Goal: Find contact information: Find contact information

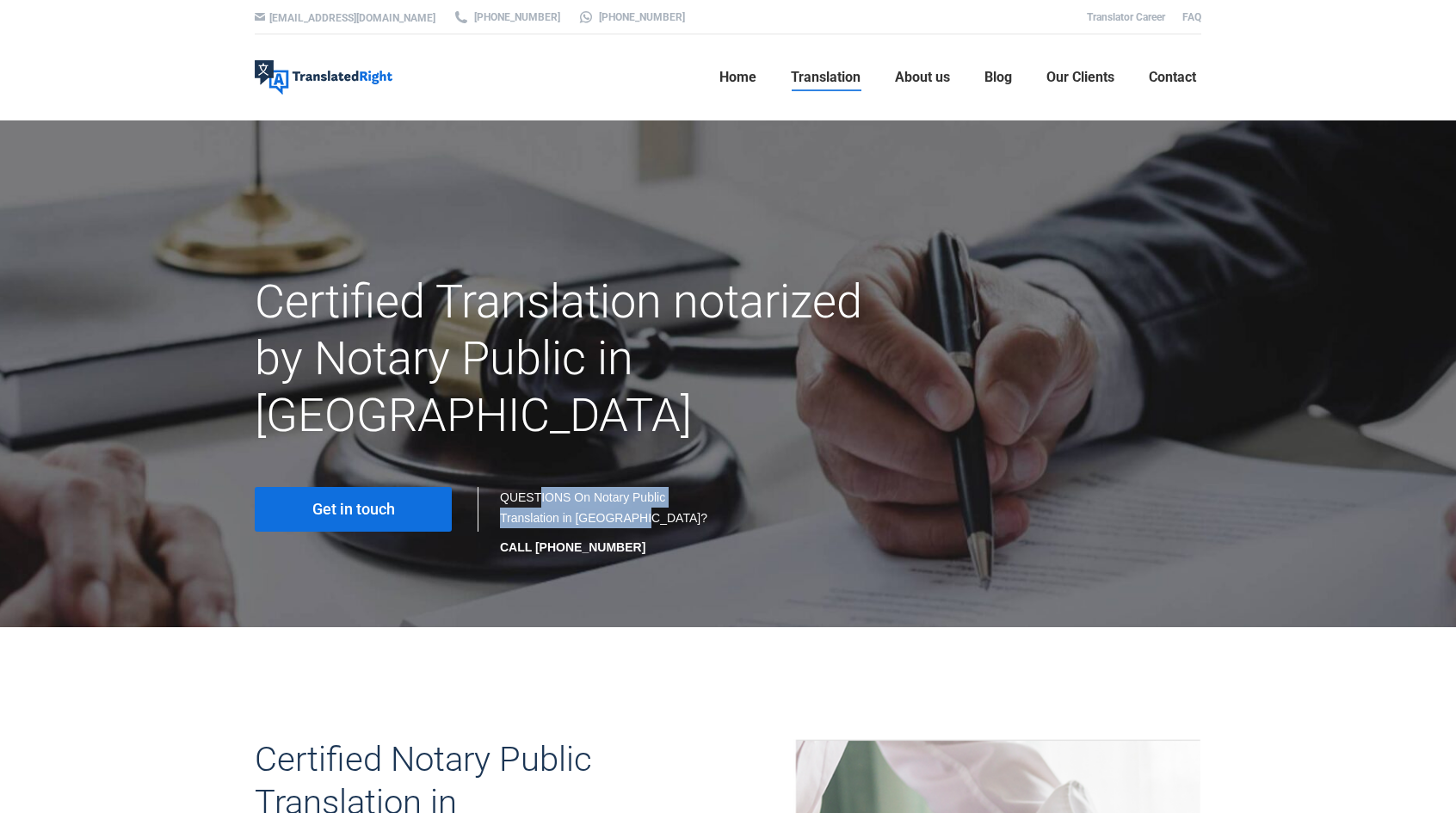
drag, startPoint x: 636, startPoint y: 449, endPoint x: 653, endPoint y: 455, distance: 18.0
click at [653, 487] on div "QUESTIONS On Notary Public Translation in [GEOGRAPHIC_DATA]? CALL [PHONE_NUMBER]" at bounding box center [605, 522] width 211 height 71
drag, startPoint x: 545, startPoint y: 457, endPoint x: 664, endPoint y: 459, distance: 119.0
click at [664, 487] on div "QUESTIONS On Notary Public Translation in [GEOGRAPHIC_DATA]? CALL [PHONE_NUMBER]" at bounding box center [605, 522] width 211 height 71
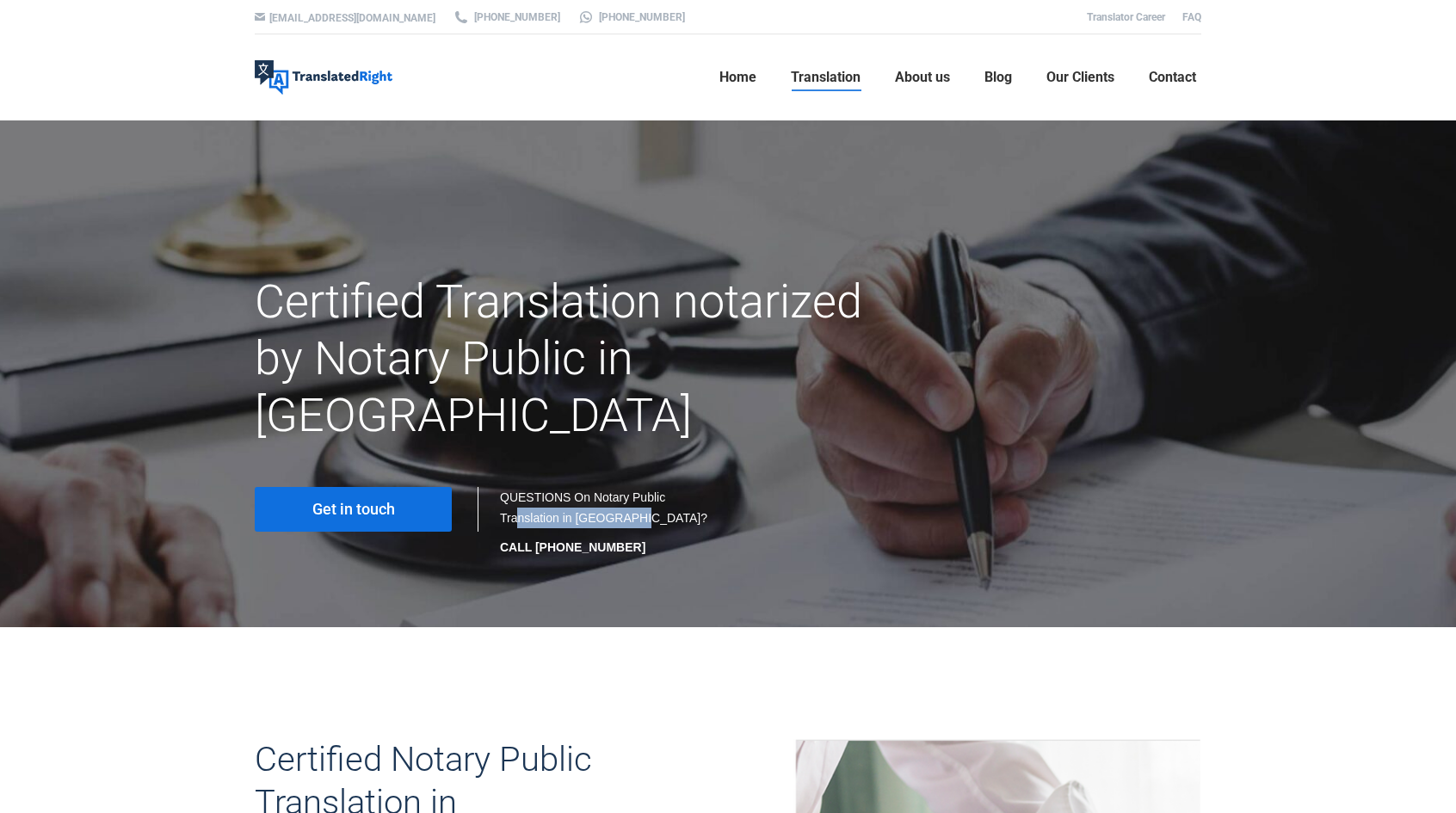
click at [666, 487] on div "QUESTIONS On Notary Public Translation in [GEOGRAPHIC_DATA]? CALL [PHONE_NUMBER]" at bounding box center [605, 522] width 211 height 71
click at [339, 487] on link "Get in touch" at bounding box center [353, 509] width 197 height 45
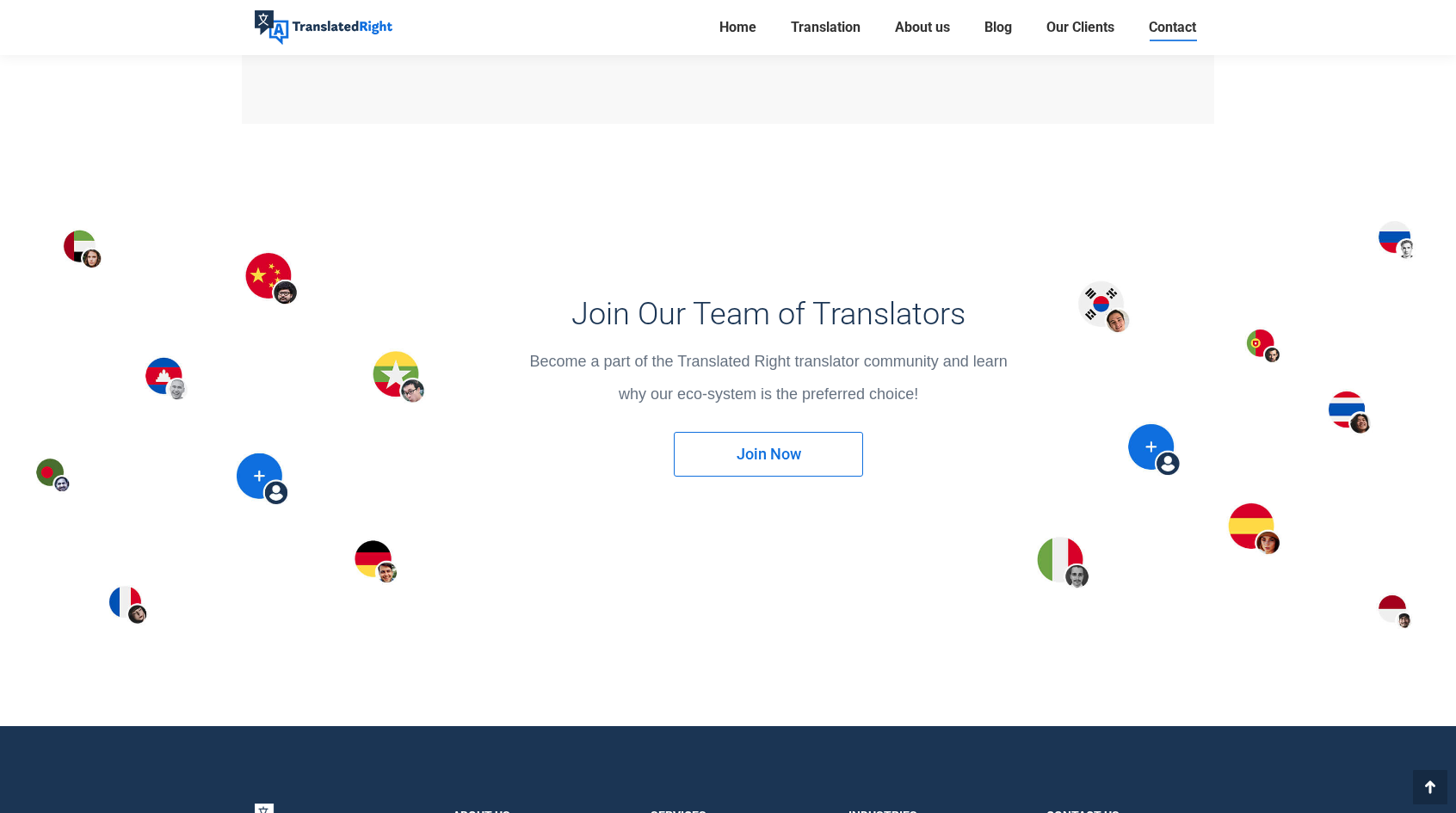
scroll to position [2544, 0]
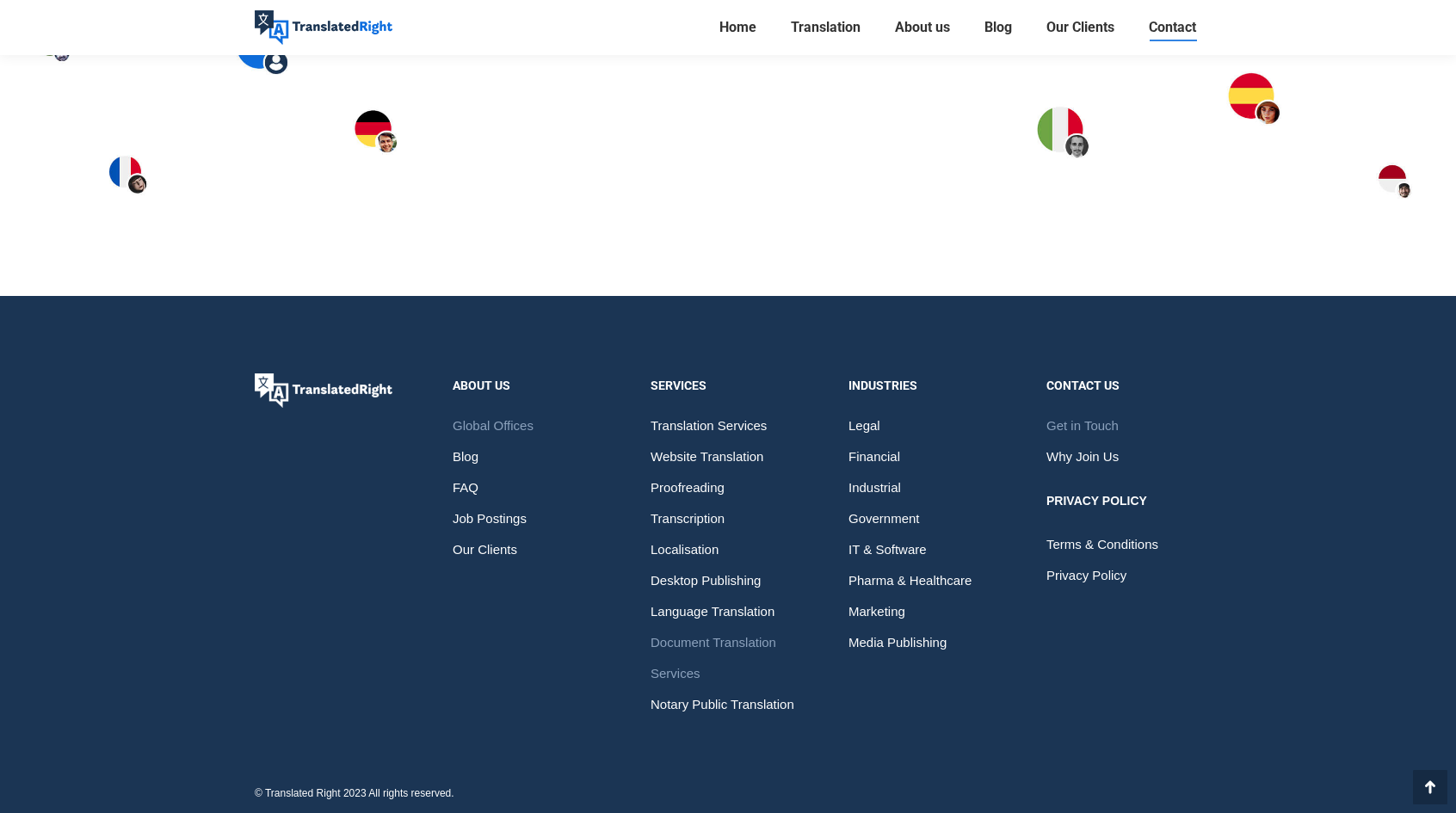
click at [748, 629] on span "Document Translation Services" at bounding box center [728, 658] width 155 height 62
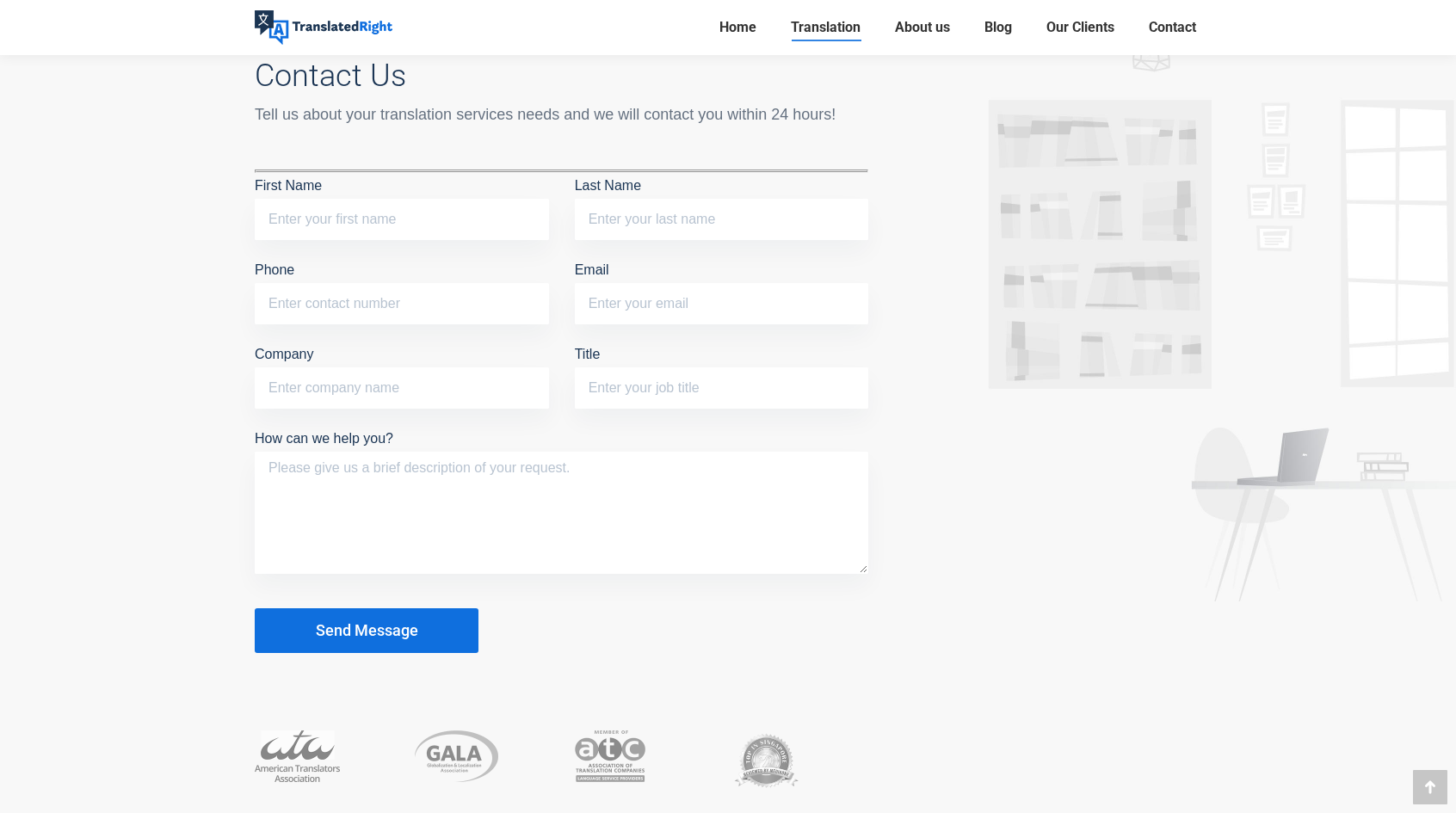
scroll to position [7108, 0]
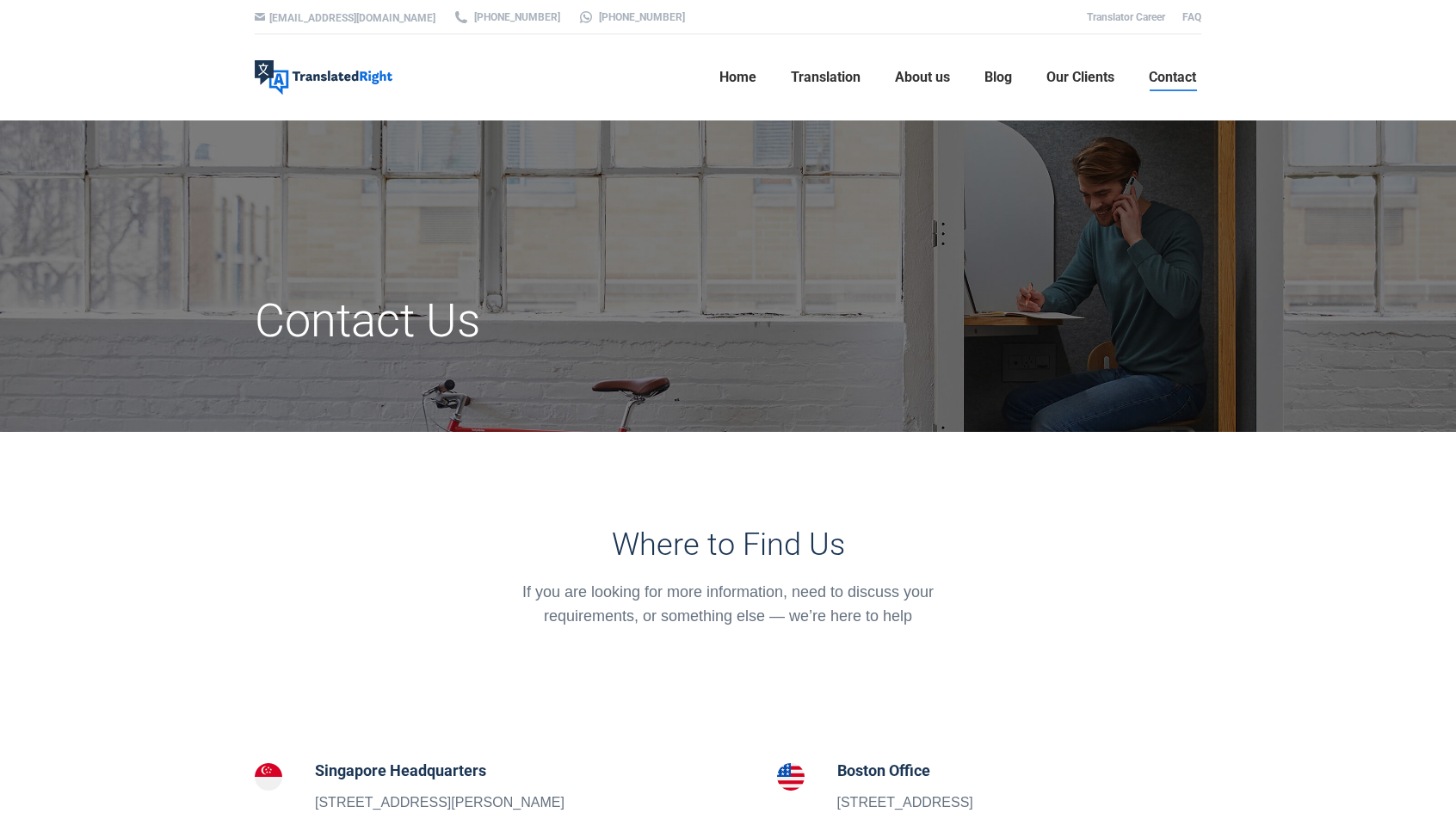
scroll to position [86, 0]
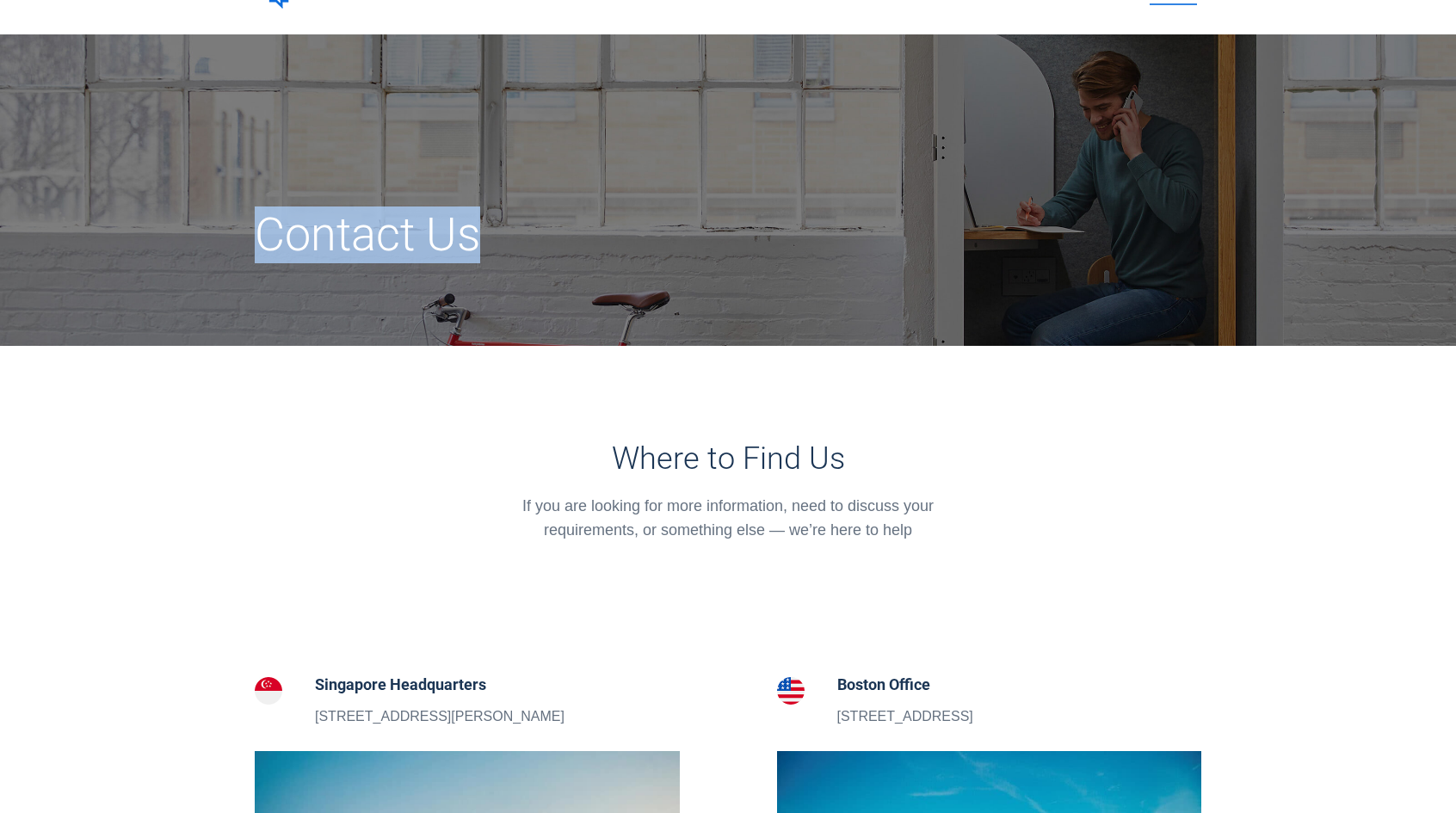
drag, startPoint x: 259, startPoint y: 232, endPoint x: 566, endPoint y: 407, distance: 353.4
click at [539, 252] on div "Contact Us" at bounding box center [565, 248] width 648 height 83
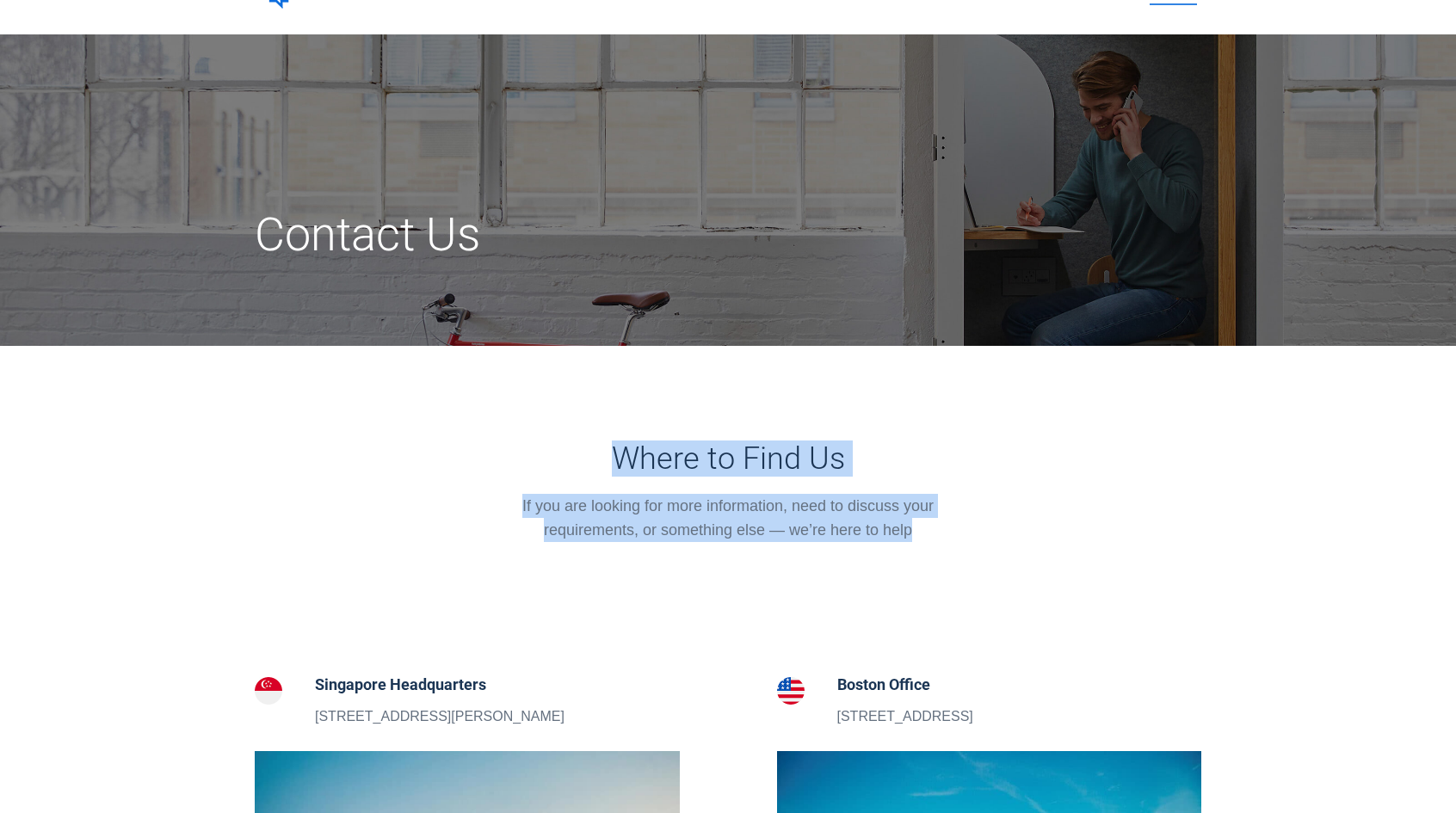
drag, startPoint x: 617, startPoint y: 471, endPoint x: 922, endPoint y: 524, distance: 309.6
click at [922, 524] on div "Where to Find Us If you are looking for more information, need to discuss your …" at bounding box center [728, 491] width 460 height 101
drag, startPoint x: 922, startPoint y: 524, endPoint x: 900, endPoint y: 512, distance: 25.1
click at [922, 524] on div "If you are looking for more information, need to discuss your requirements, or …" at bounding box center [728, 518] width 460 height 48
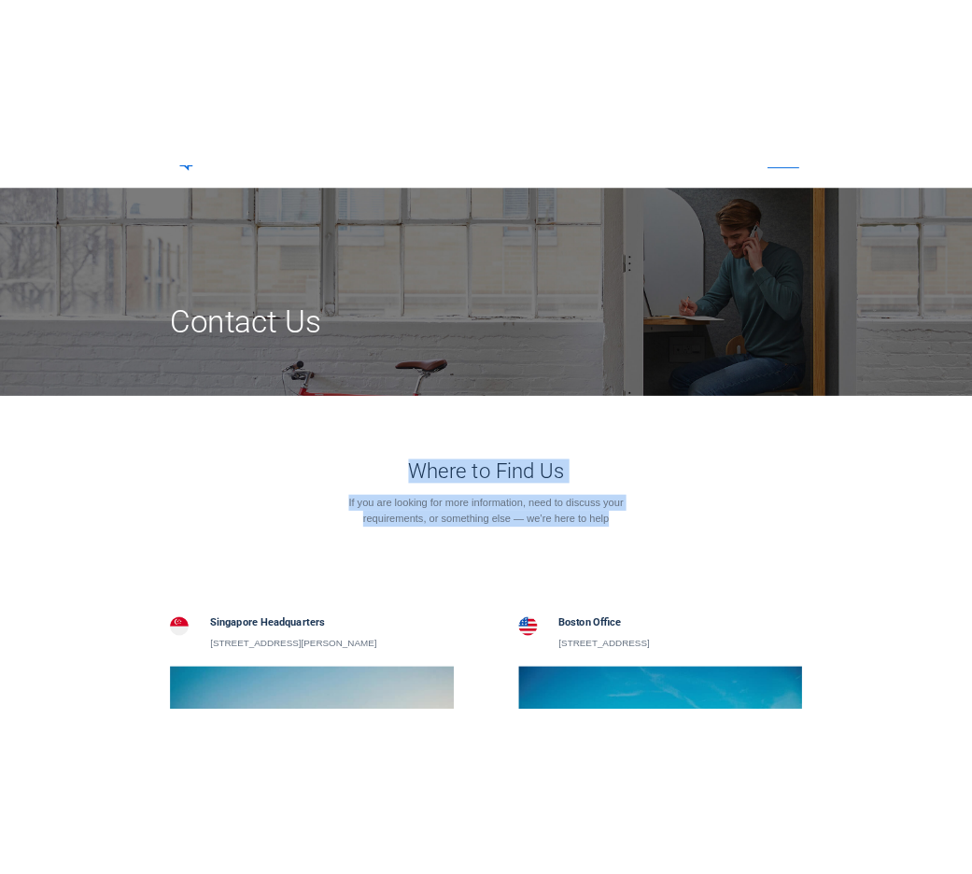
scroll to position [373, 0]
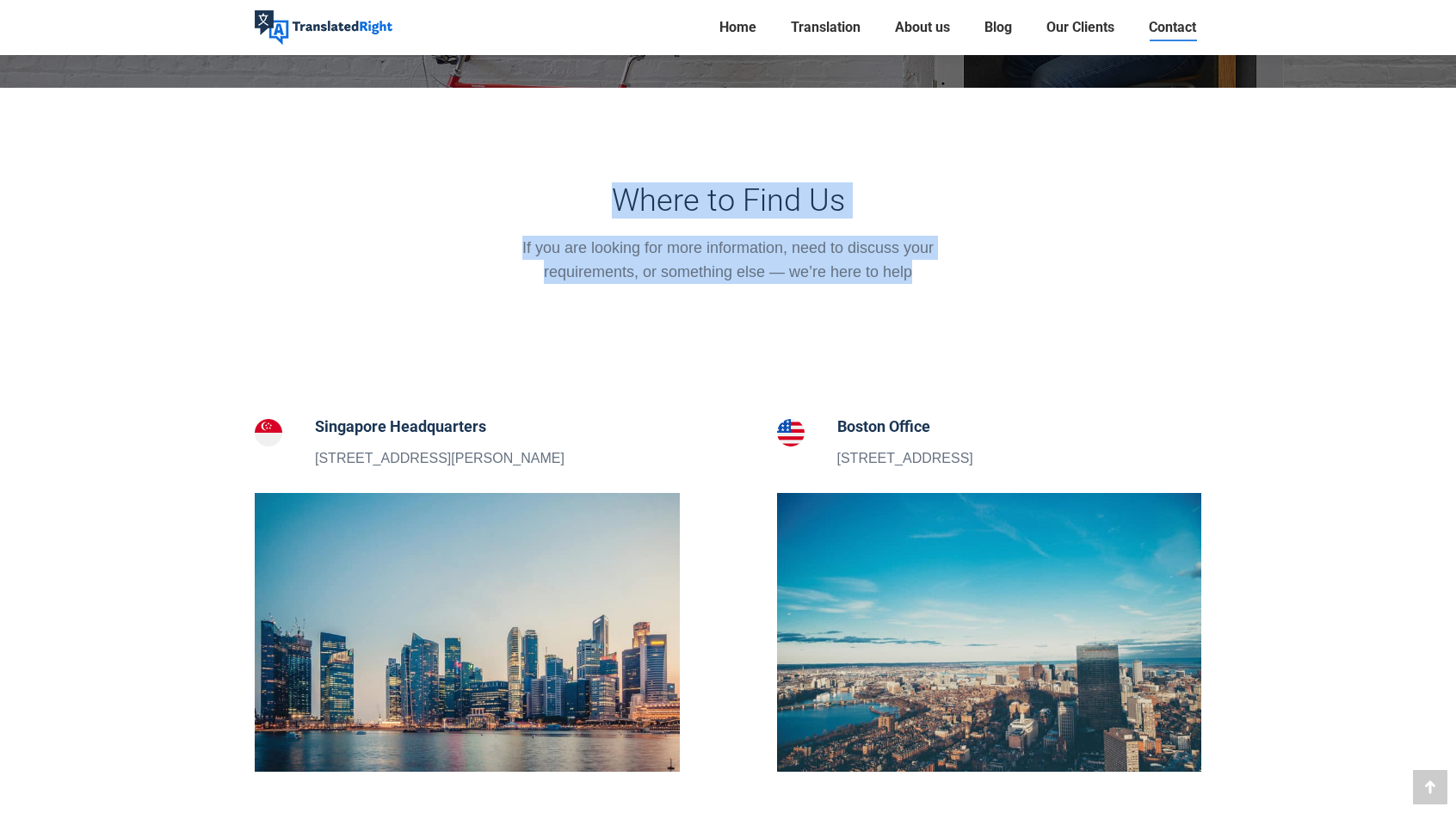
click at [537, 302] on div "Where to Find Us If you are looking for more information, need to discuss your …" at bounding box center [728, 246] width 486 height 127
click at [584, 228] on div "Where to Find Us If you are looking for more information, need to discuss your …" at bounding box center [728, 233] width 460 height 101
drag, startPoint x: 678, startPoint y: 257, endPoint x: 925, endPoint y: 291, distance: 249.3
click at [920, 295] on div "Where to Find Us If you are looking for more information, need to discuss your …" at bounding box center [728, 246] width 486 height 127
click at [875, 261] on div "If you are looking for more information, need to discuss your requirements, or …" at bounding box center [728, 260] width 460 height 48
